Goal: Navigation & Orientation: Find specific page/section

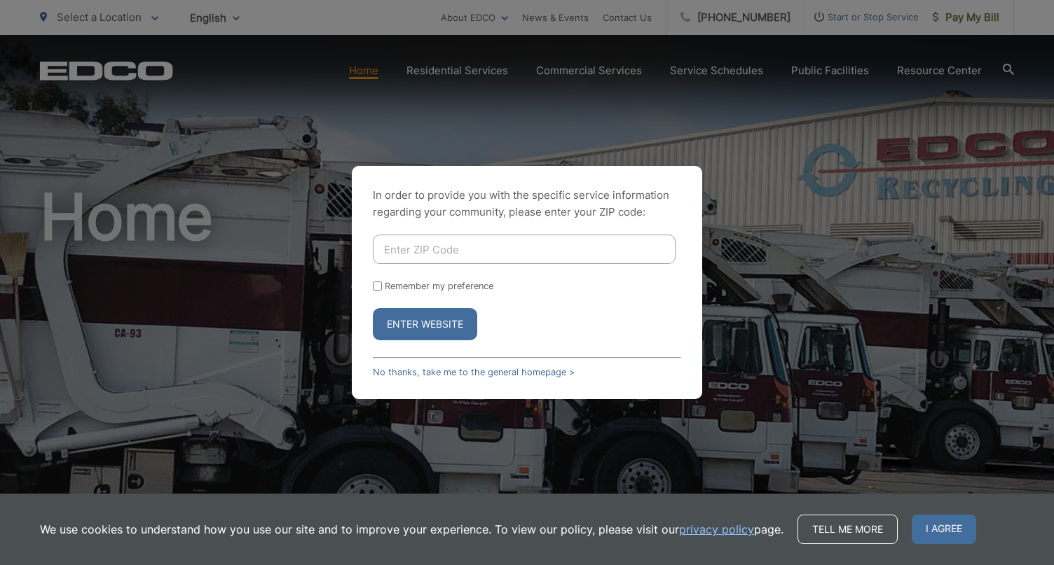
click at [474, 253] on input "Enter ZIP Code" at bounding box center [524, 249] width 303 height 29
type input "92007"
click at [425, 324] on button "Enter Website" at bounding box center [425, 324] width 104 height 32
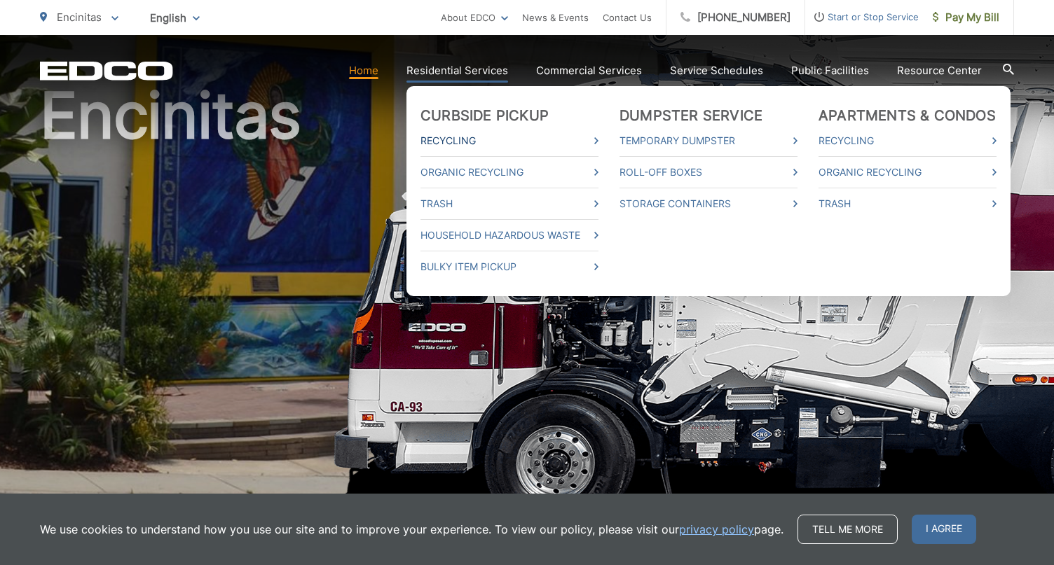
scroll to position [78, 0]
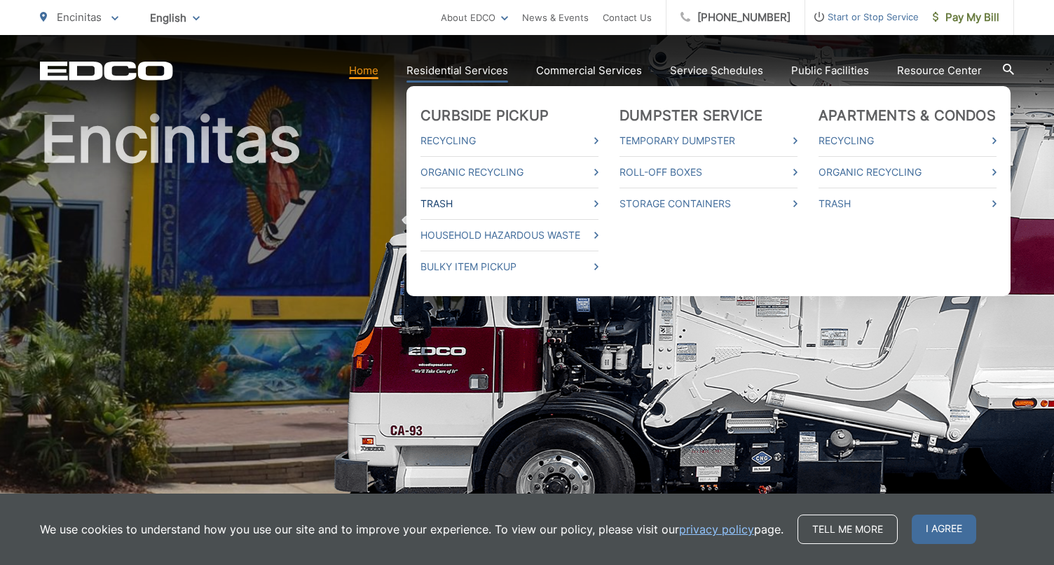
click at [533, 205] on link "Trash" at bounding box center [509, 204] width 178 height 17
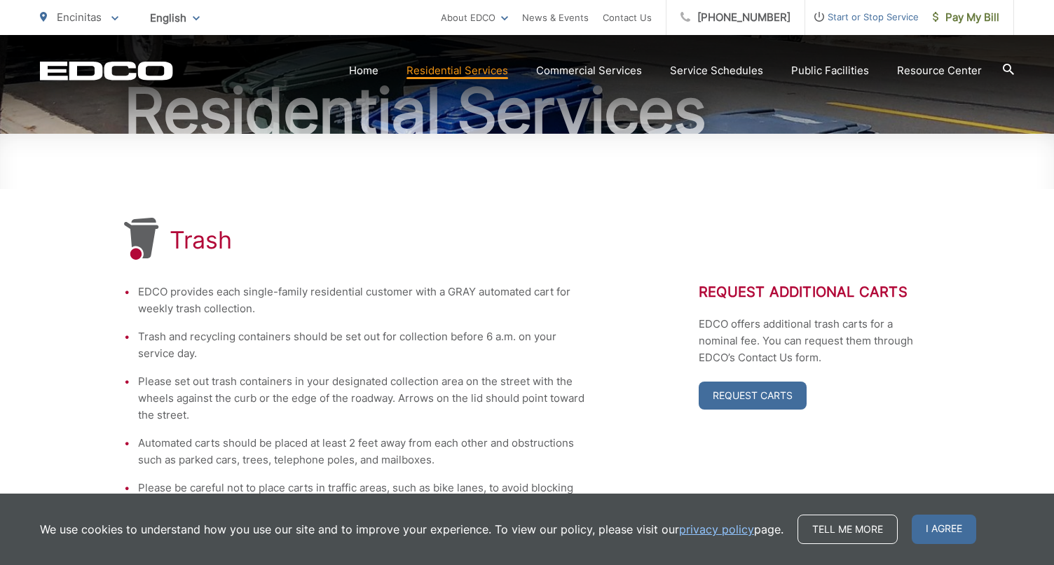
scroll to position [149, 0]
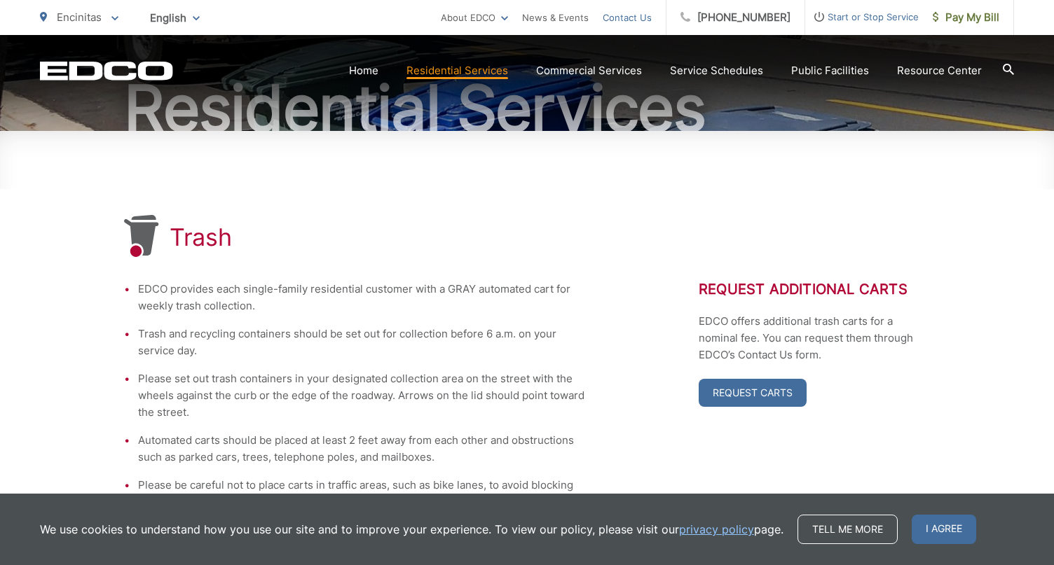
click at [644, 24] on link "Contact Us" at bounding box center [627, 17] width 49 height 17
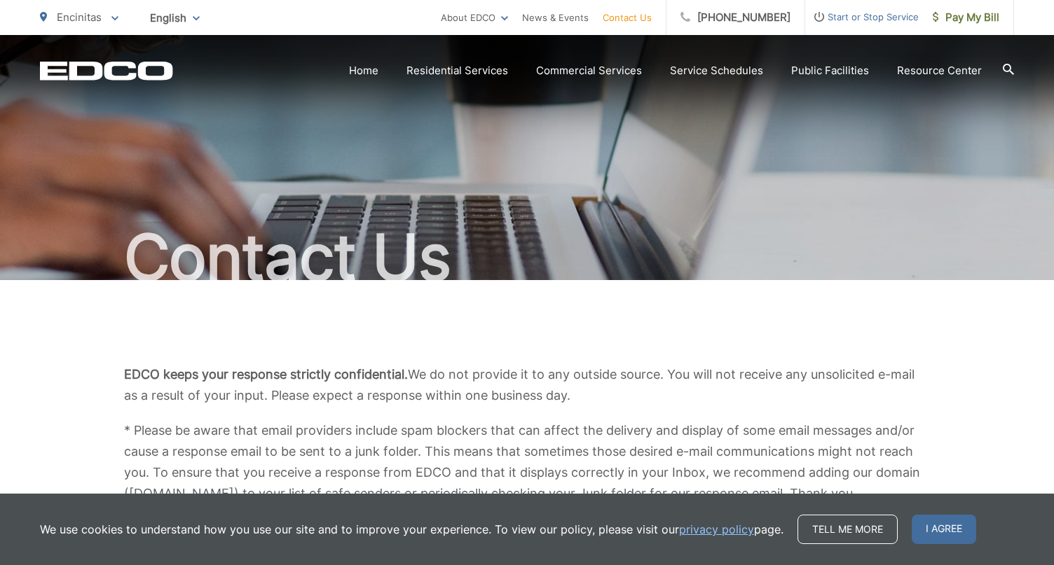
click at [1001, 523] on div "We use cookies to understand how you use our site and to improve your experienc…" at bounding box center [527, 529] width 974 height 29
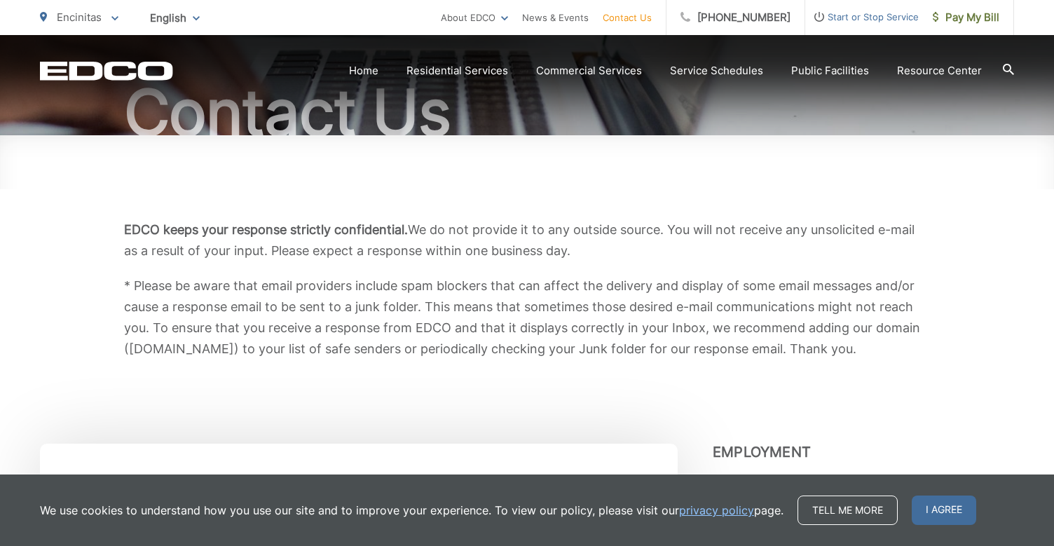
scroll to position [150, 0]
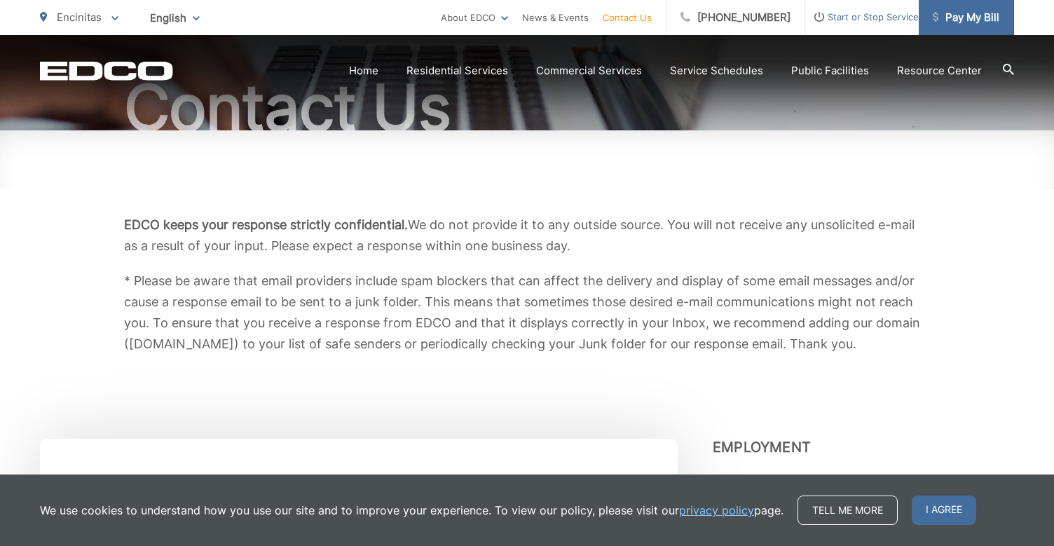
click at [961, 27] on link "Pay My Bill" at bounding box center [966, 17] width 95 height 35
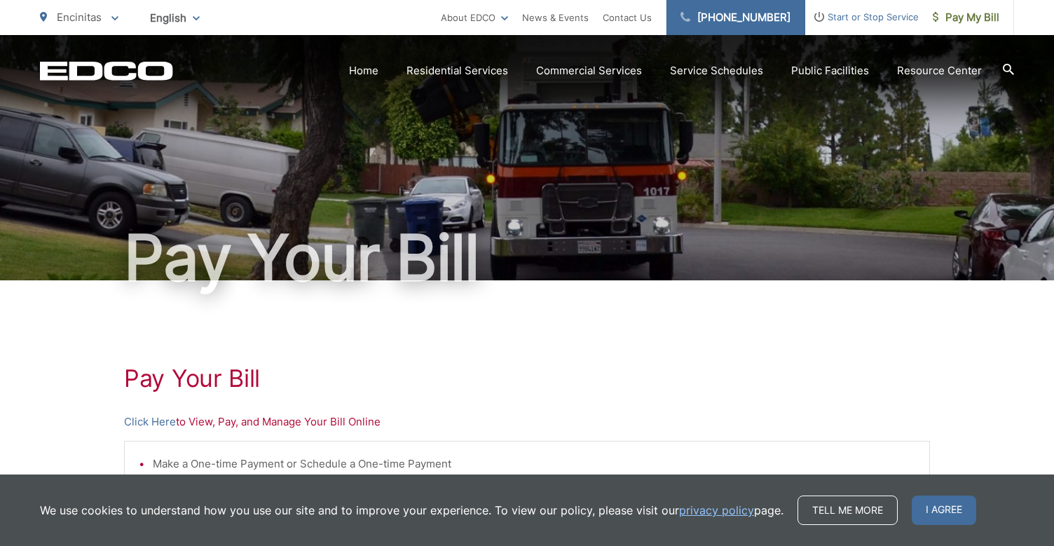
click at [701, 20] on link "[PHONE_NUMBER]" at bounding box center [735, 17] width 139 height 35
click at [642, 20] on link "Contact Us" at bounding box center [627, 17] width 49 height 17
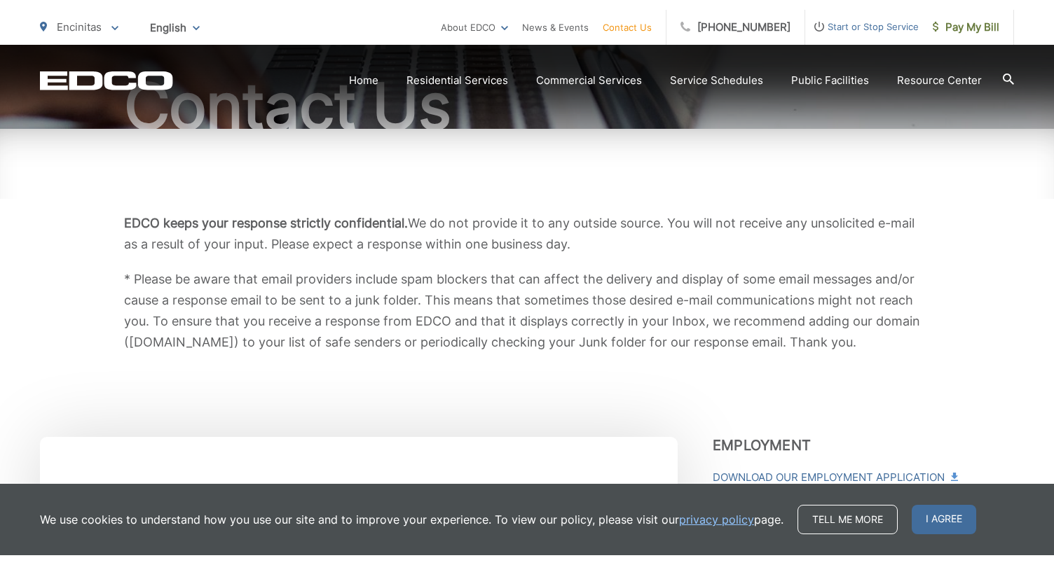
scroll to position [165, 0]
